Goal: Communication & Community: Answer question/provide support

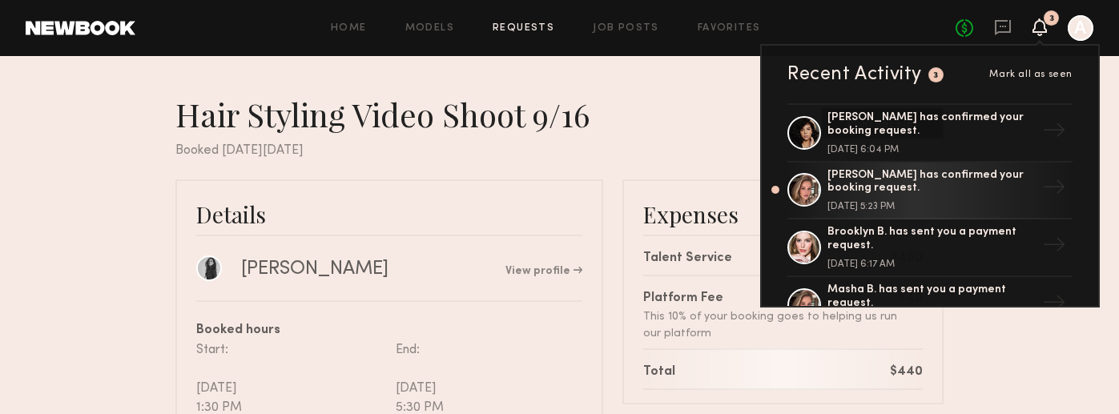
click at [986, 30] on div "No fees up to $5,000 3 Recent Activity 3 Mark all as seen [PERSON_NAME] has con…" at bounding box center [1025, 28] width 138 height 26
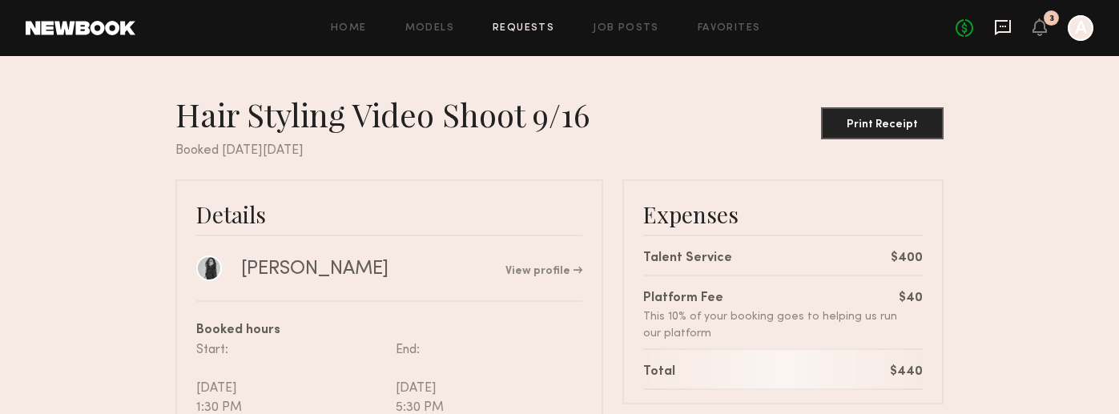
click at [1009, 26] on icon at bounding box center [1003, 27] width 18 height 18
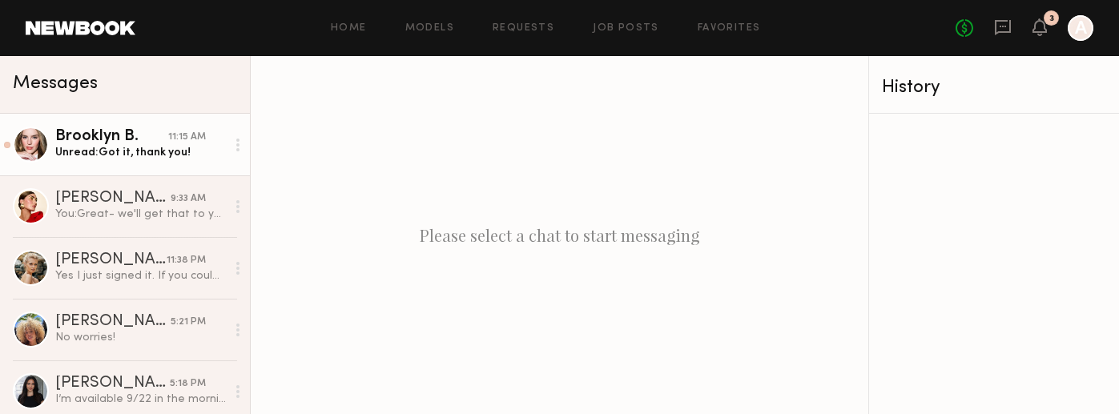
click at [90, 125] on link "Brooklyn B. 11:15 AM Unread: Got it, thank you!" at bounding box center [125, 145] width 250 height 62
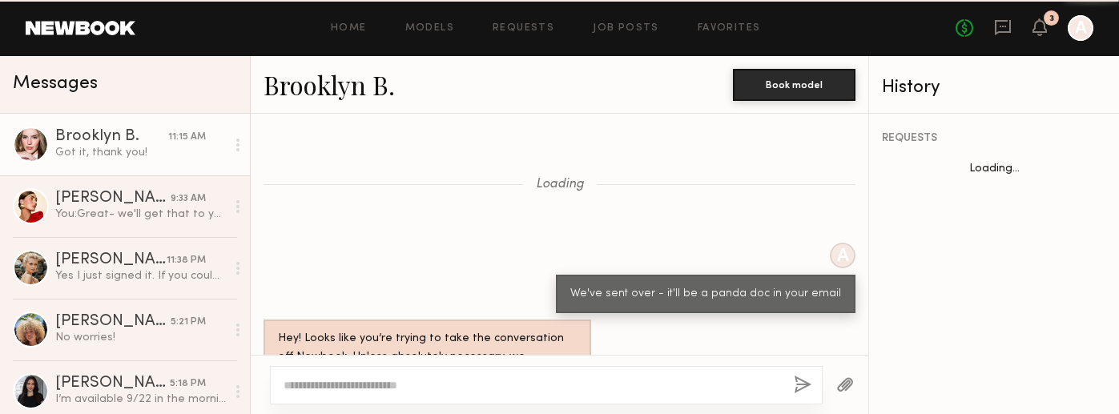
scroll to position [2208, 0]
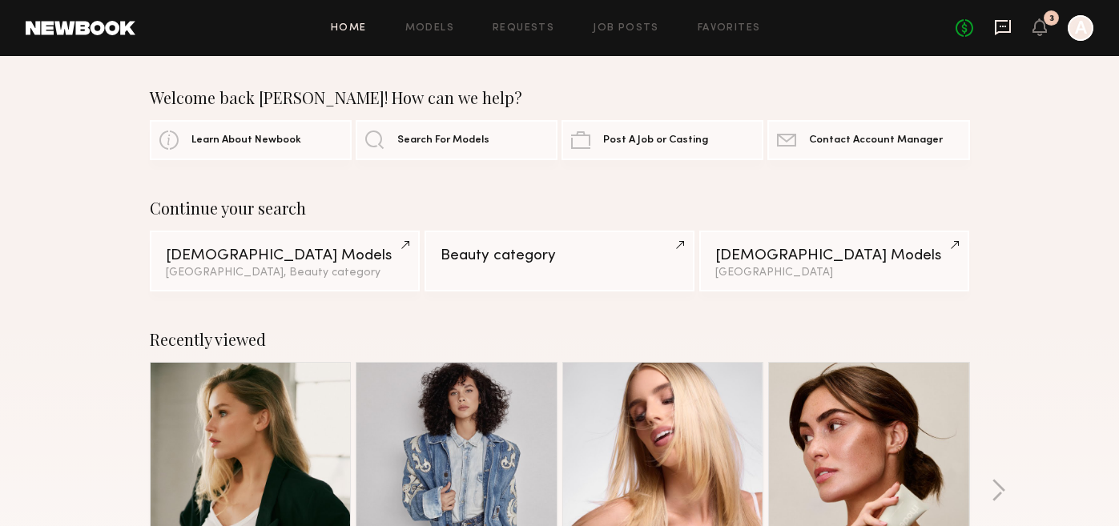
click at [1000, 26] on icon at bounding box center [1003, 27] width 6 height 2
